Goal: Transaction & Acquisition: Purchase product/service

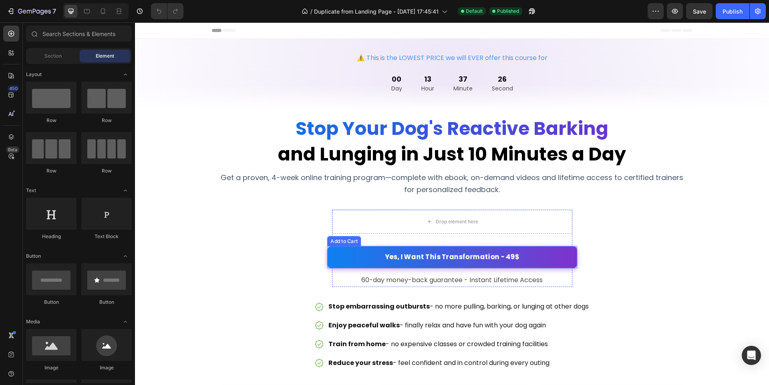
click at [366, 256] on button "Yes, I Want This Transformation - 49$" at bounding box center [452, 257] width 250 height 22
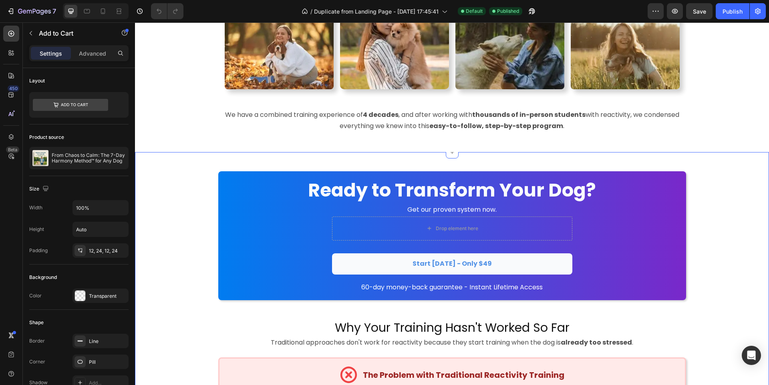
scroll to position [707, 0]
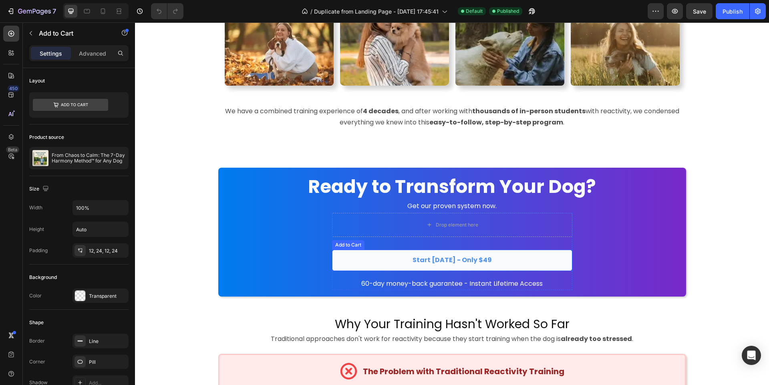
click at [366, 255] on button "Start [DATE] - Only $49" at bounding box center [452, 260] width 240 height 21
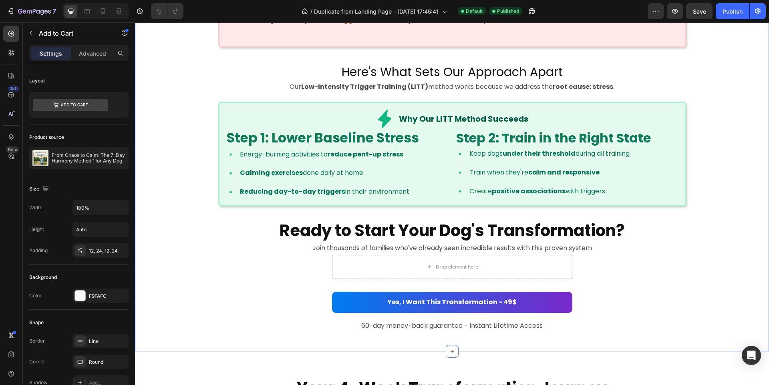
scroll to position [1156, 0]
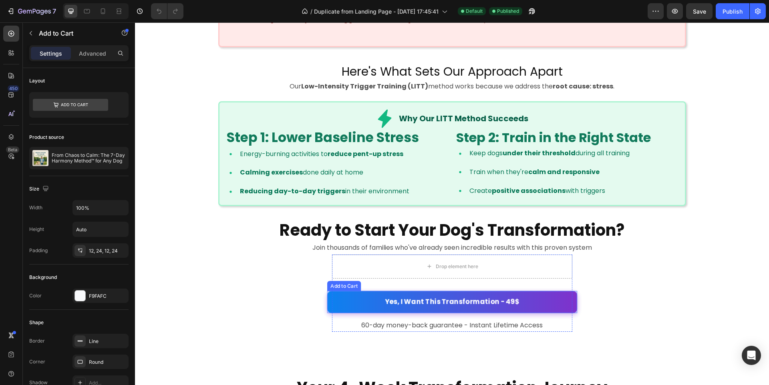
click at [550, 306] on button "Yes, I Want This Transformation - 49$" at bounding box center [452, 302] width 250 height 22
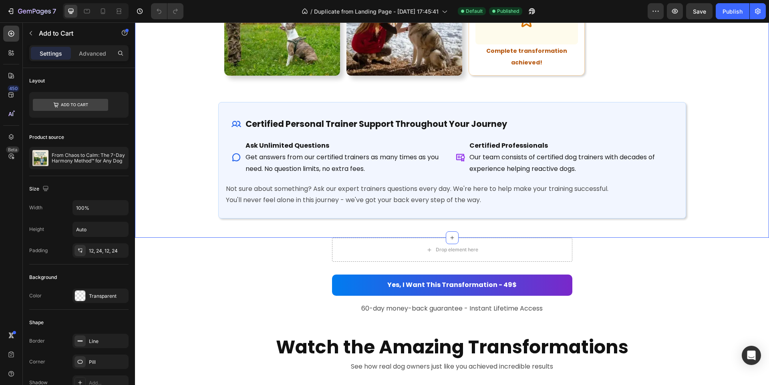
scroll to position [2230, 0]
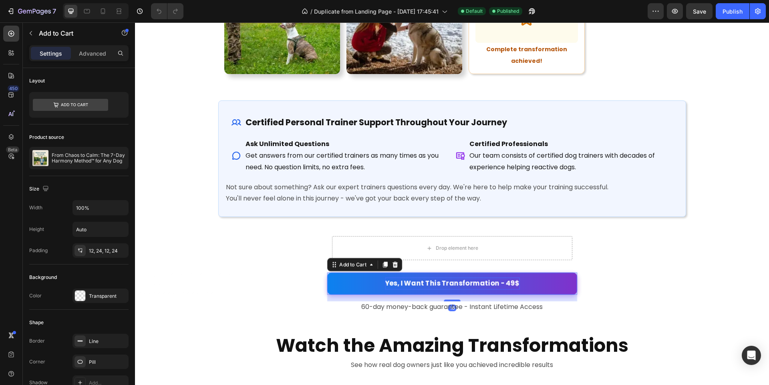
click at [503, 278] on div "Yes, I Want This Transformation - 49$" at bounding box center [452, 284] width 135 height 12
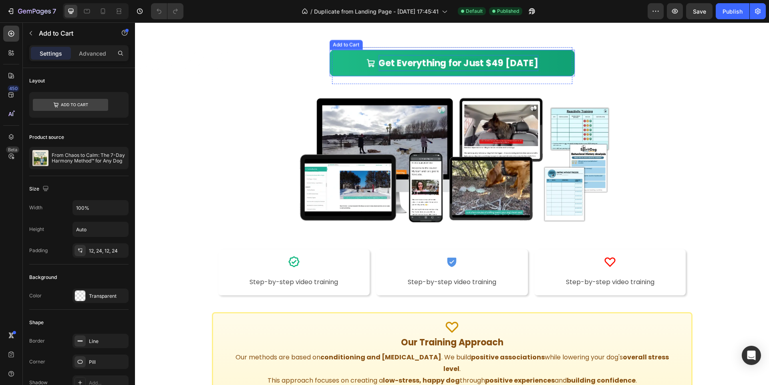
scroll to position [3609, 0]
click at [502, 63] on div "Get Everything for Just $49 [DATE]" at bounding box center [458, 62] width 160 height 16
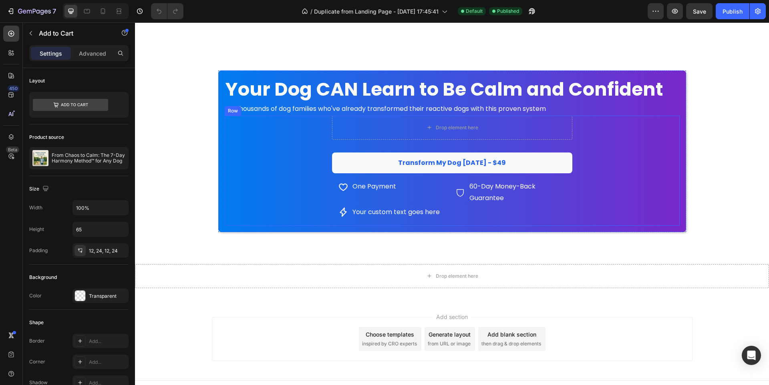
scroll to position [4249, 0]
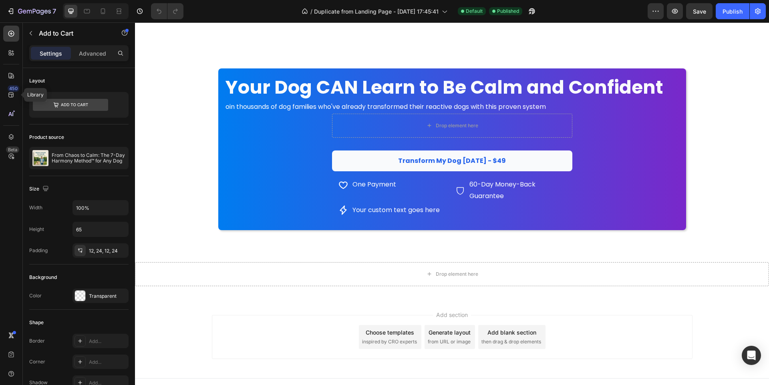
click at [361, 157] on button "Transform My Dog [DATE] - $49" at bounding box center [452, 161] width 240 height 21
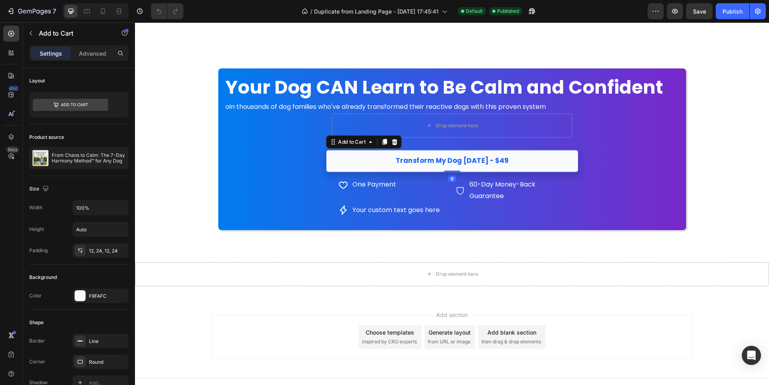
click at [346, 157] on button "Transform My Dog [DATE] - $49" at bounding box center [452, 161] width 252 height 22
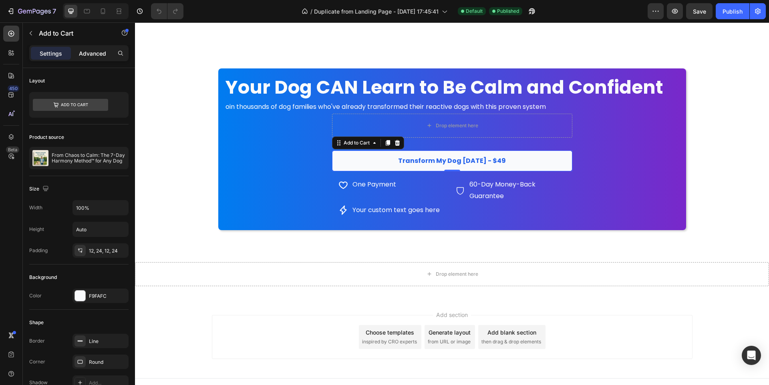
click at [94, 55] on p "Advanced" at bounding box center [92, 53] width 27 height 8
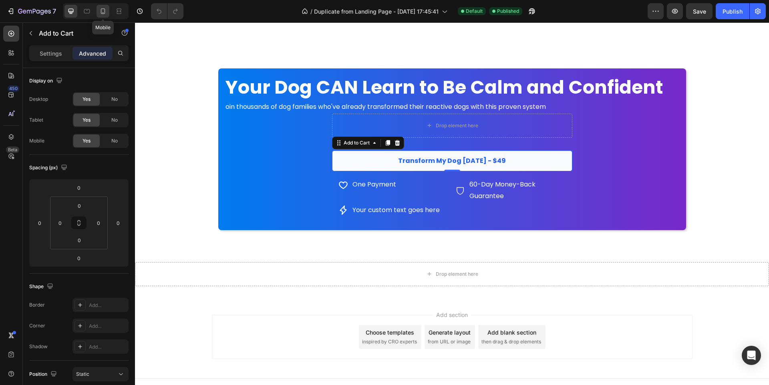
click at [101, 14] on icon at bounding box center [103, 11] width 8 height 8
type input "5"
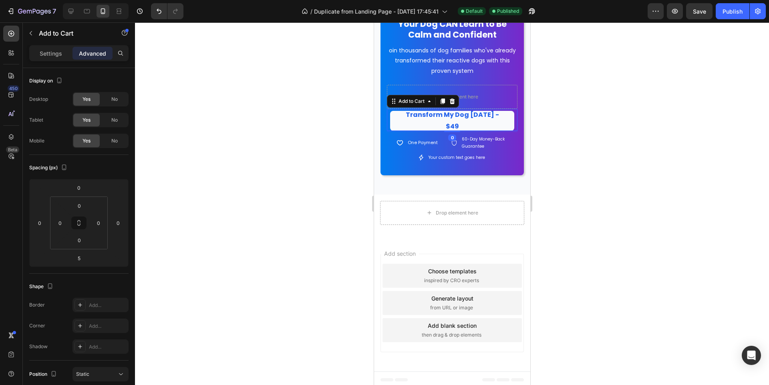
scroll to position [4385, 0]
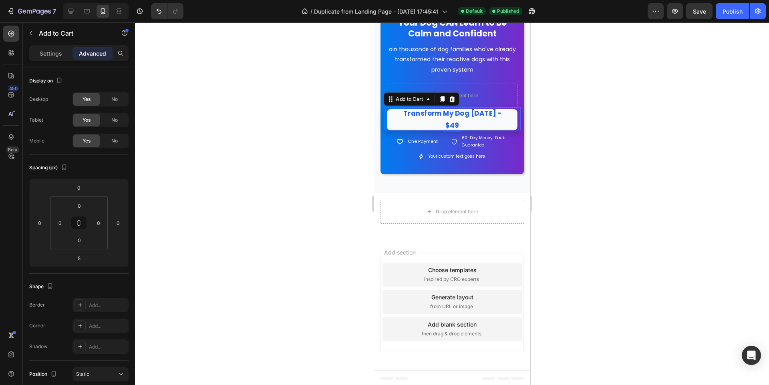
click at [396, 118] on button "Transform My Dog [DATE] - $49" at bounding box center [451, 119] width 130 height 21
click at [51, 56] on p "Settings" at bounding box center [51, 53] width 22 height 8
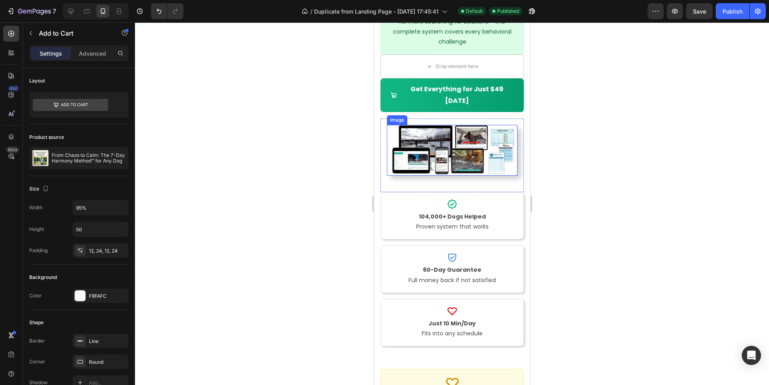
scroll to position [3759, 0]
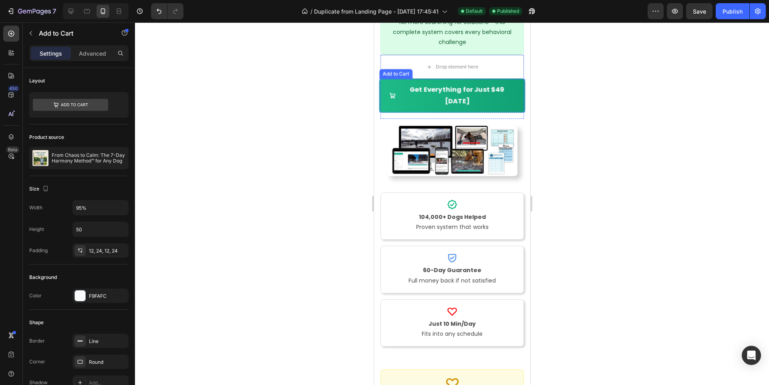
click at [393, 95] on span "Get Everything for Just $49 Today" at bounding box center [392, 96] width 6 height 24
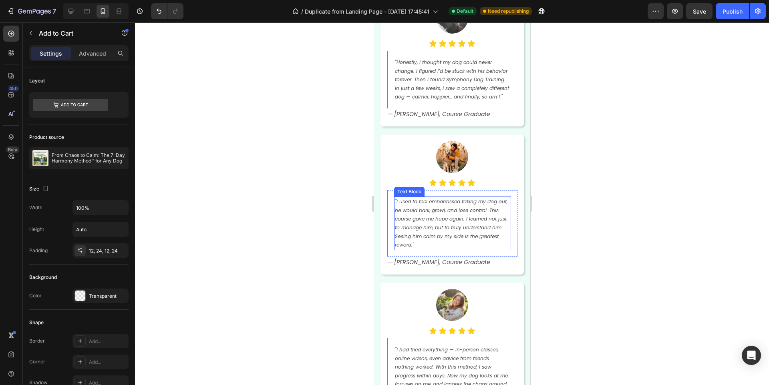
scroll to position [3121, 0]
click at [757, 13] on icon "button" at bounding box center [757, 11] width 8 height 8
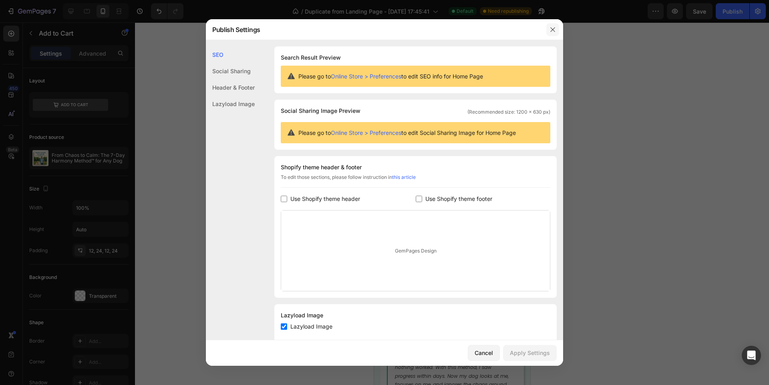
click at [556, 28] on button "button" at bounding box center [552, 29] width 13 height 13
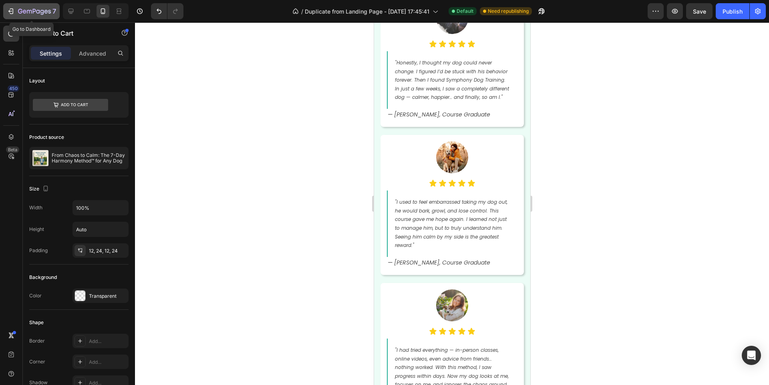
click at [9, 15] on div "7" at bounding box center [31, 11] width 49 height 10
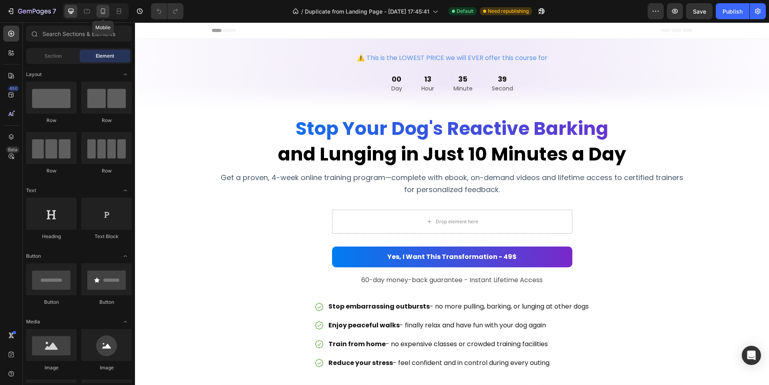
click at [106, 14] on icon at bounding box center [103, 11] width 8 height 8
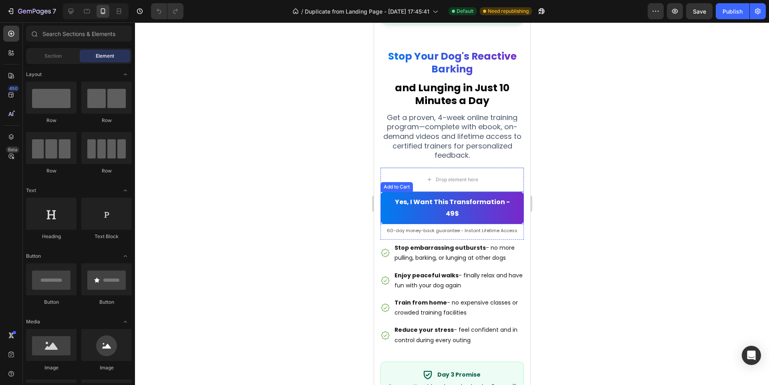
scroll to position [134, 0]
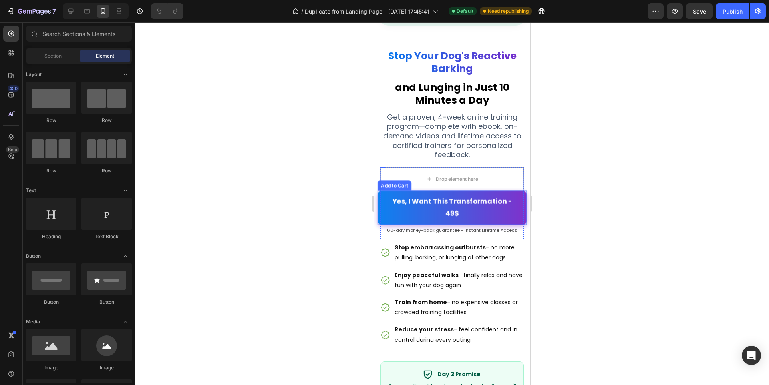
click at [381, 225] on button "Yes, I Want This Transformation - 49$" at bounding box center [451, 208] width 149 height 34
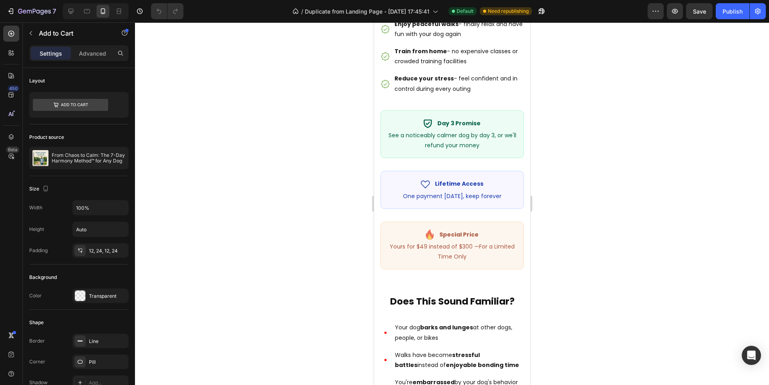
scroll to position [426, 0]
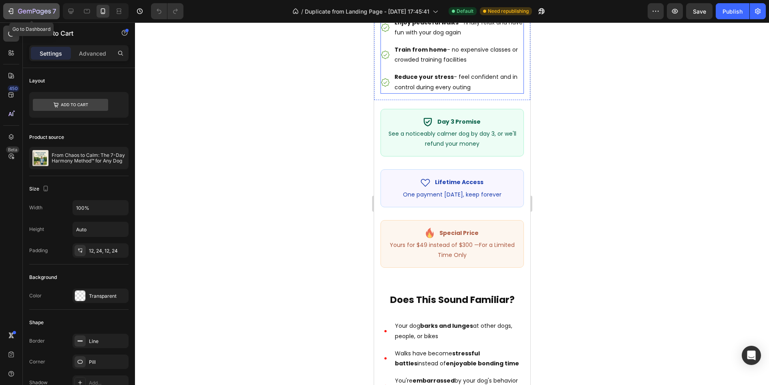
click at [17, 10] on div "7" at bounding box center [31, 11] width 49 height 10
